Goal: Task Accomplishment & Management: Manage account settings

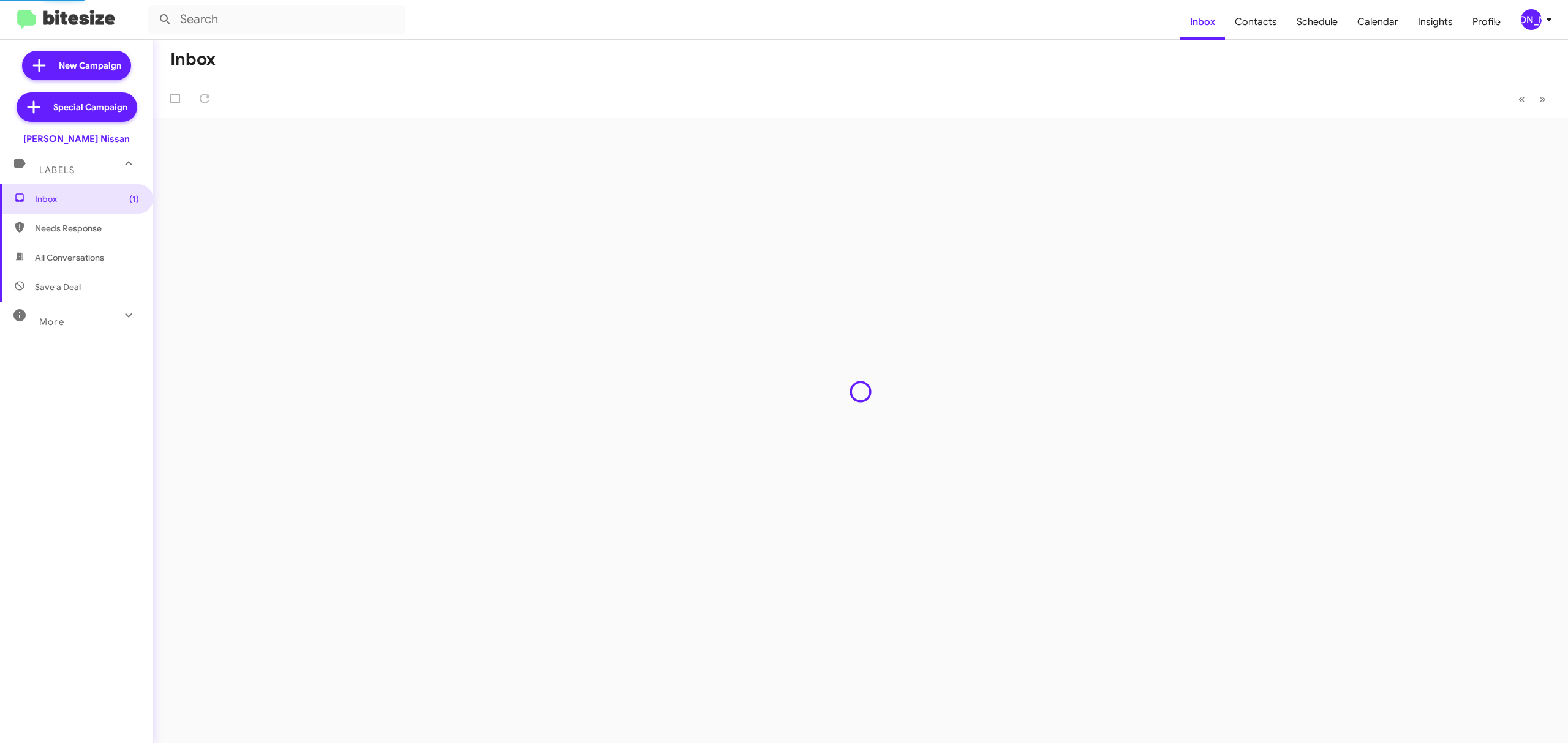
click at [1539, 17] on div "[PERSON_NAME]" at bounding box center [1531, 19] width 21 height 21
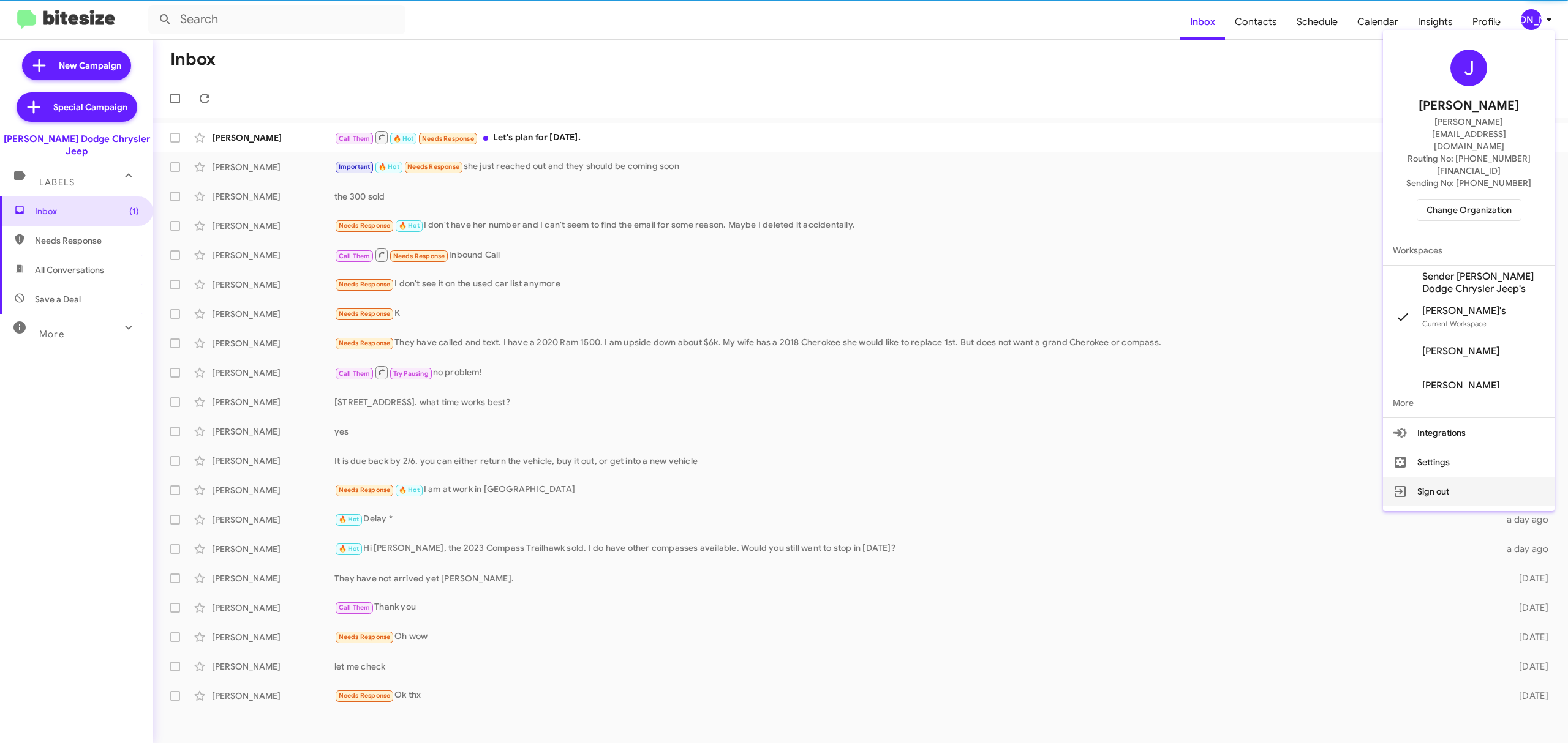
click at [1428, 477] on button "Sign out" at bounding box center [1468, 491] width 172 height 29
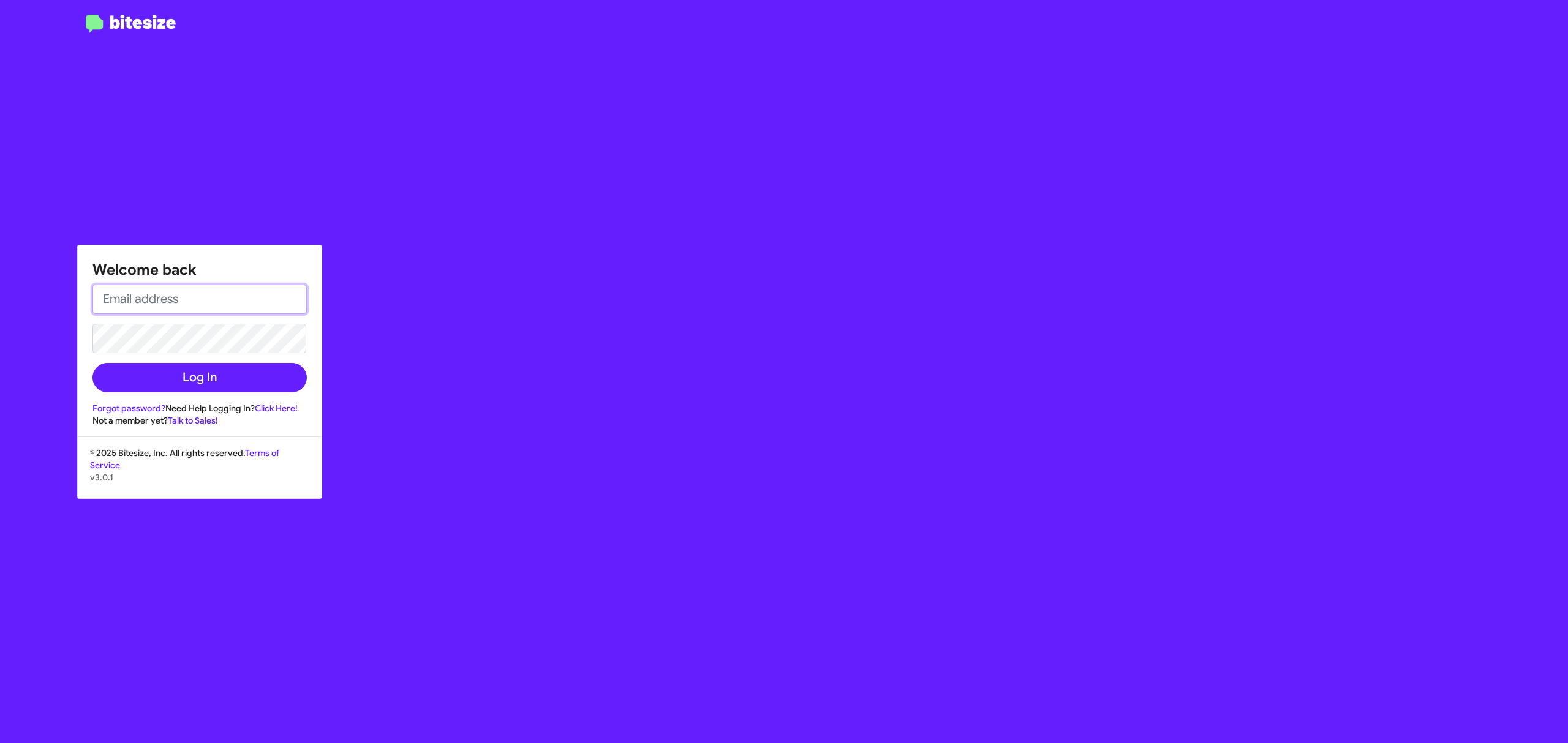
type input "[EMAIL_ADDRESS][DOMAIN_NAME]"
click at [228, 387] on button "Log In" at bounding box center [199, 377] width 214 height 29
